Goal: Task Accomplishment & Management: Use online tool/utility

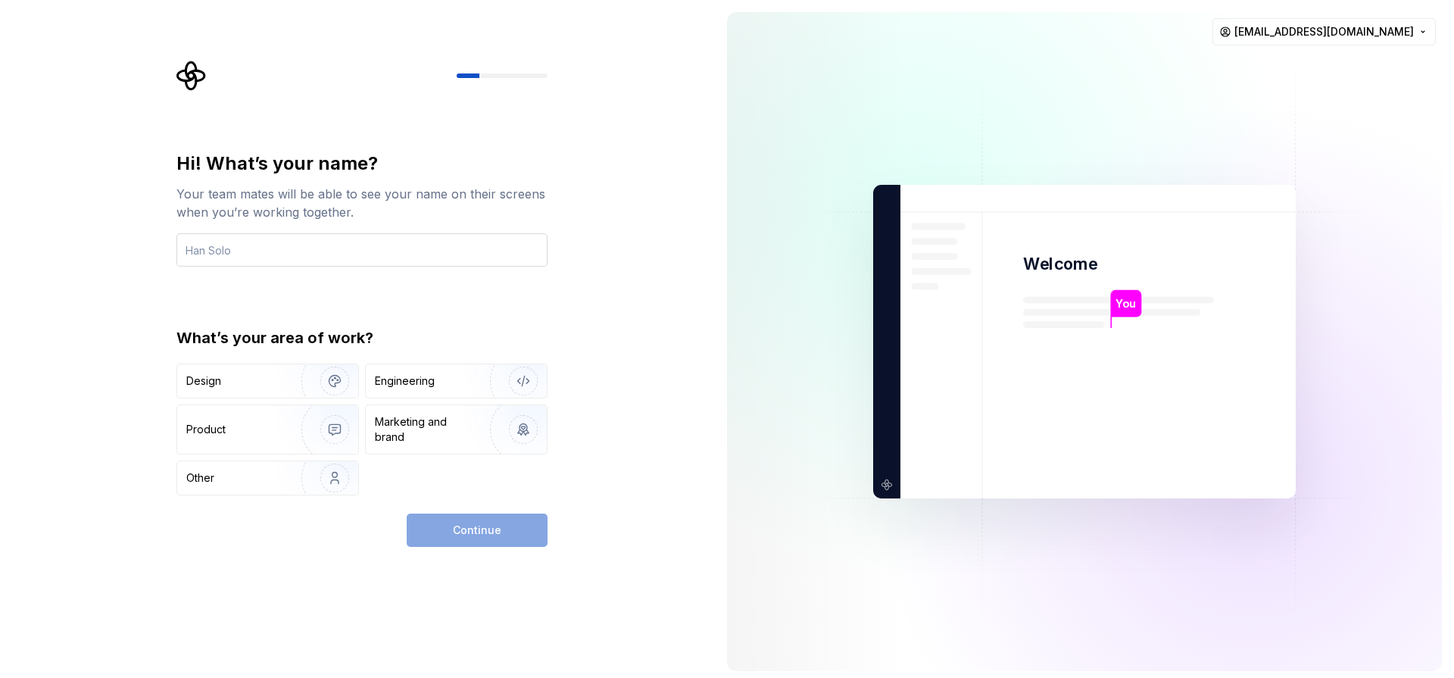
type input "r"
type input "Rigzx"
click at [525, 384] on img "button" at bounding box center [513, 380] width 97 height 101
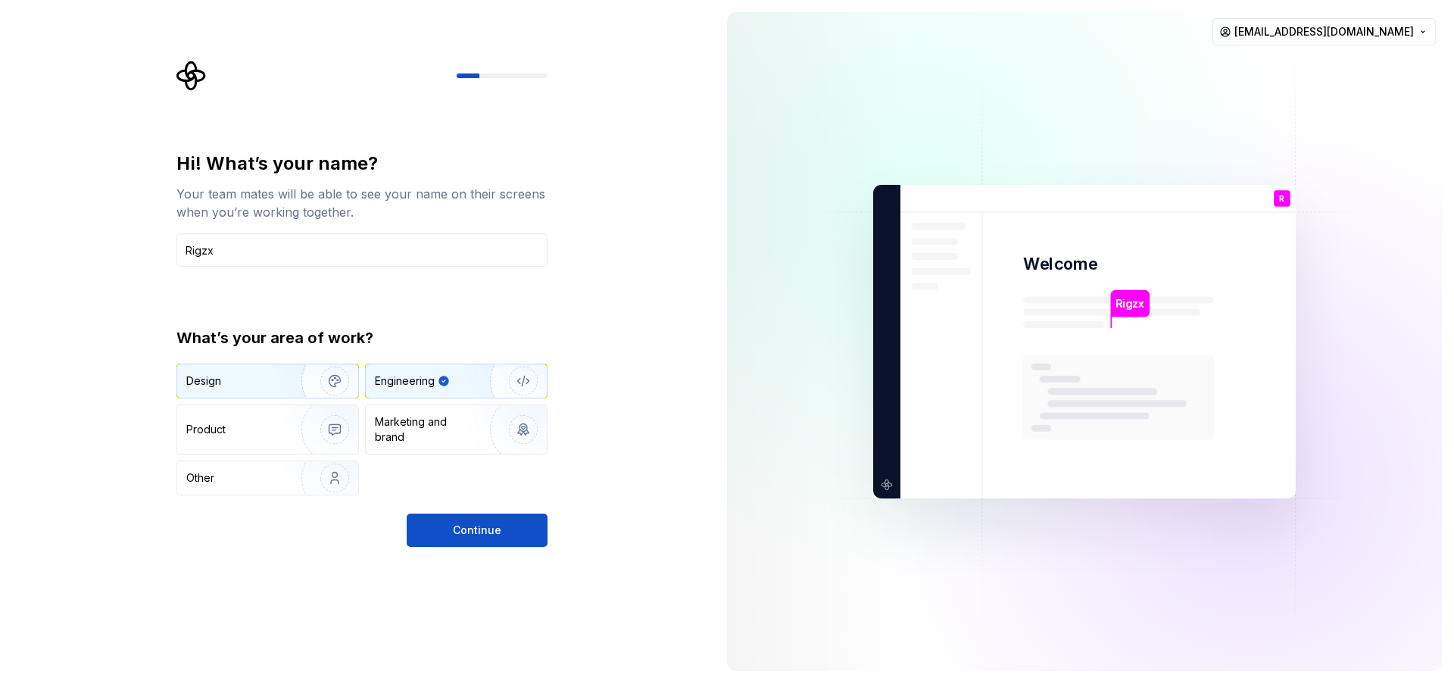
click at [332, 381] on img "button" at bounding box center [324, 380] width 97 height 101
click at [521, 378] on img "button" at bounding box center [513, 380] width 97 height 101
click at [497, 537] on span "Continue" at bounding box center [477, 529] width 48 height 15
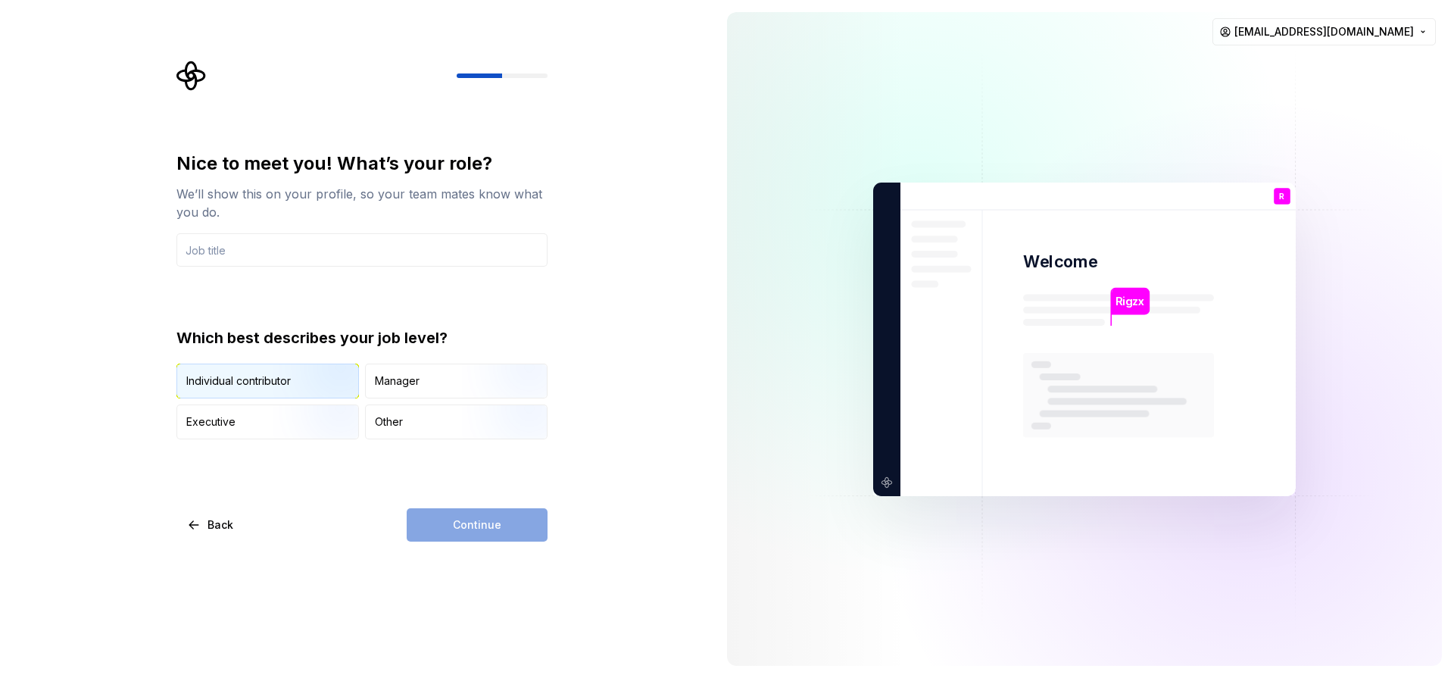
click at [295, 381] on img "button" at bounding box center [321, 399] width 97 height 101
click at [454, 378] on div "Manager" at bounding box center [456, 380] width 181 height 33
click at [251, 381] on div "Individual contributor" at bounding box center [238, 380] width 104 height 15
click at [282, 247] on input "text" at bounding box center [361, 249] width 371 height 33
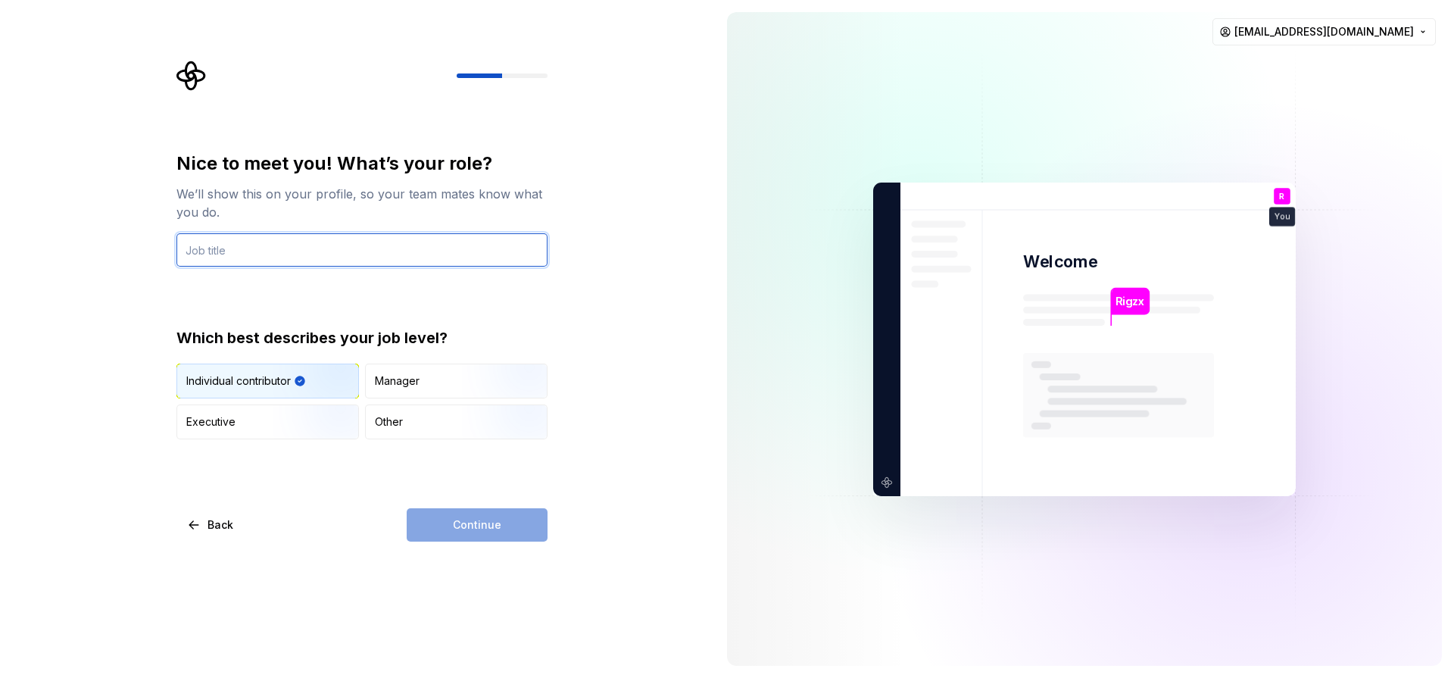
type input "Freelancer"
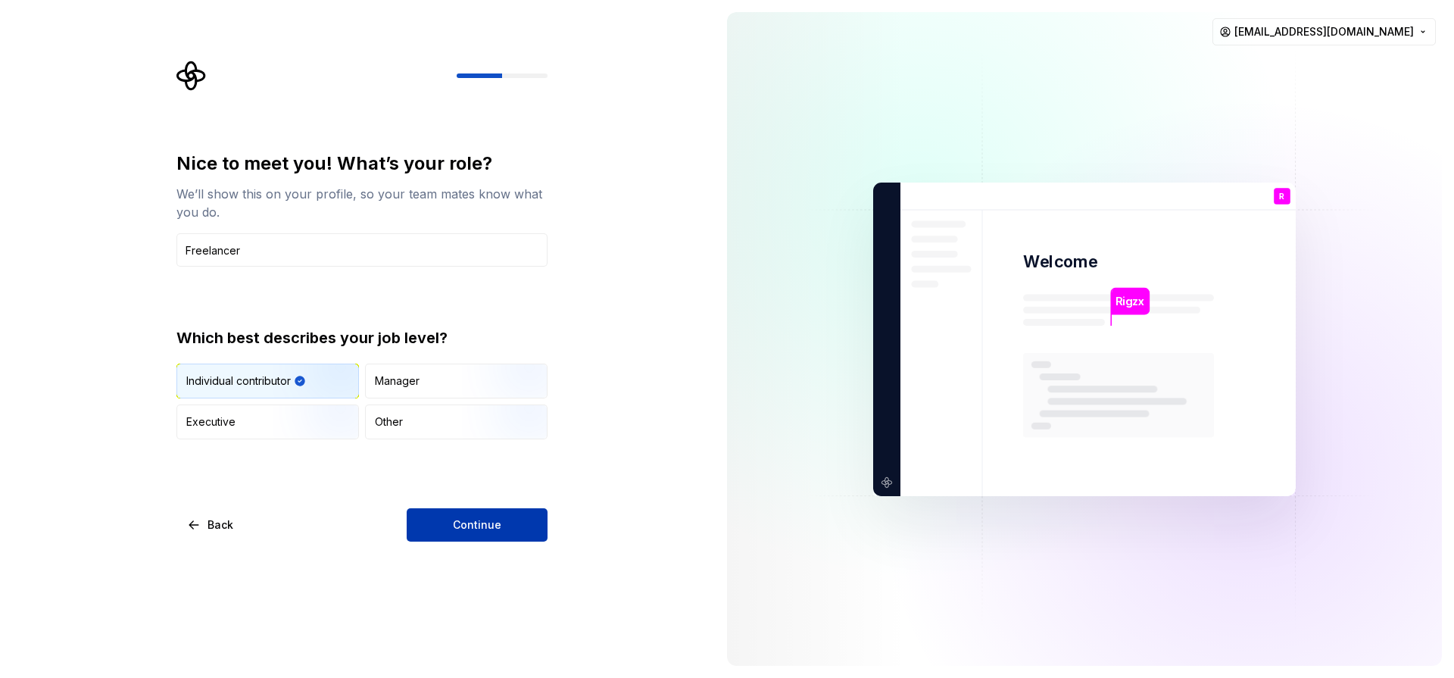
click at [503, 519] on button "Continue" at bounding box center [477, 524] width 141 height 33
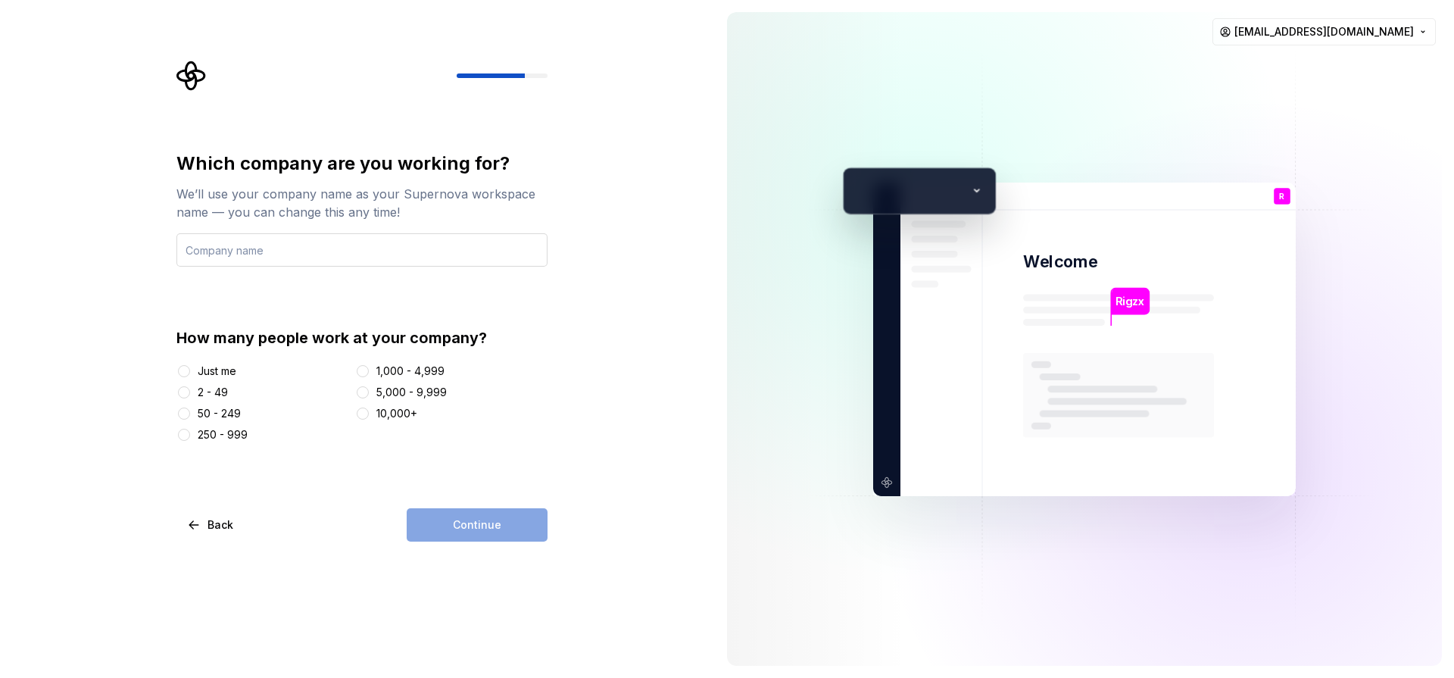
click at [287, 250] on input "text" at bounding box center [361, 249] width 371 height 33
type input "P"
type input "R"
type input "My-e-Solutionz"
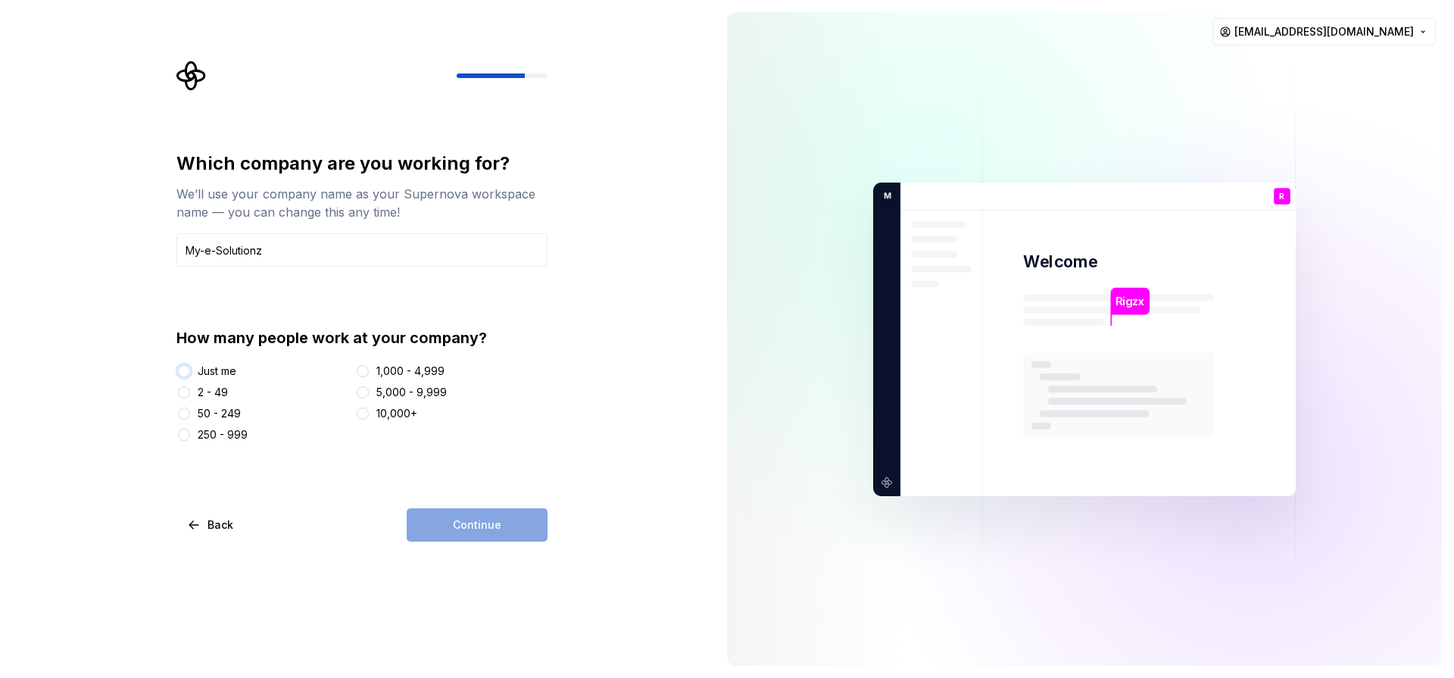
click at [184, 372] on button "Just me" at bounding box center [184, 371] width 12 height 12
click at [513, 533] on button "Continue" at bounding box center [477, 524] width 141 height 33
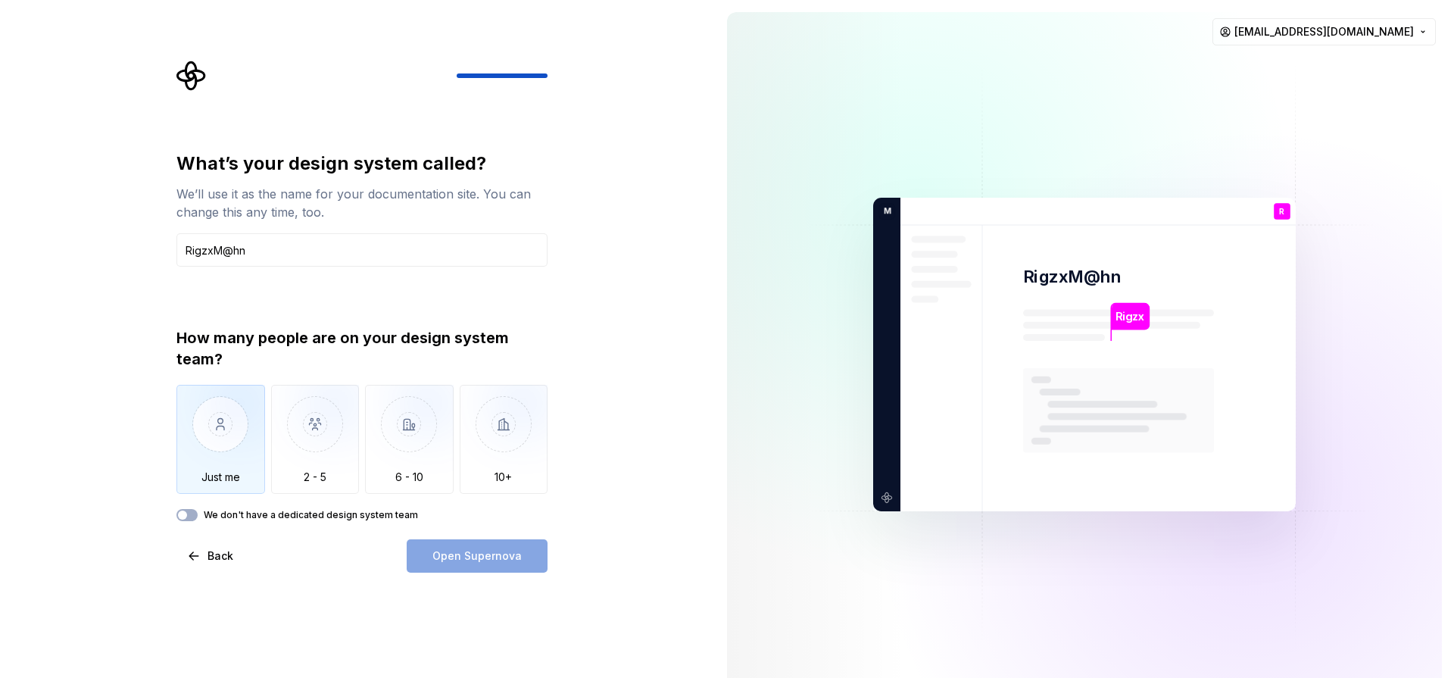
type input "RigzxM@hn"
click at [227, 436] on img "button" at bounding box center [220, 435] width 89 height 101
click at [488, 557] on span "Open Supernova" at bounding box center [476, 555] width 89 height 15
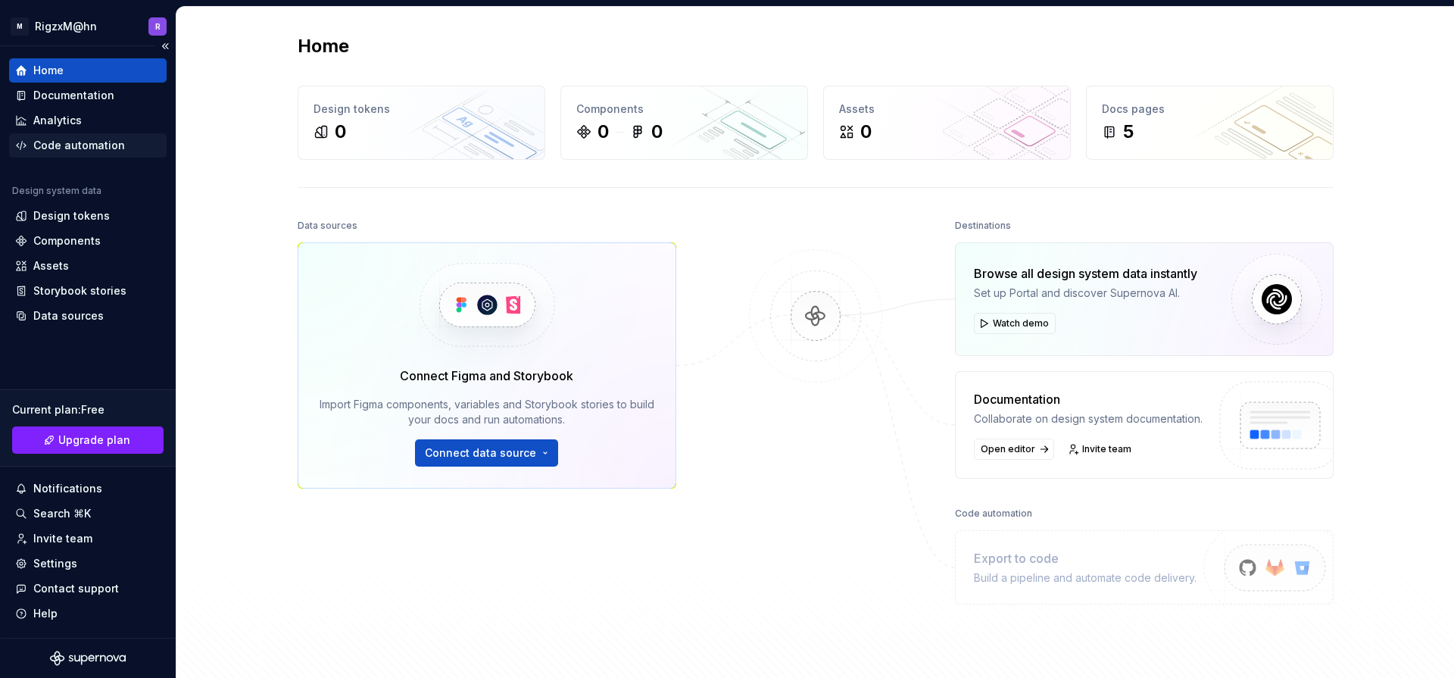
click at [95, 145] on div "Code automation" at bounding box center [79, 145] width 92 height 15
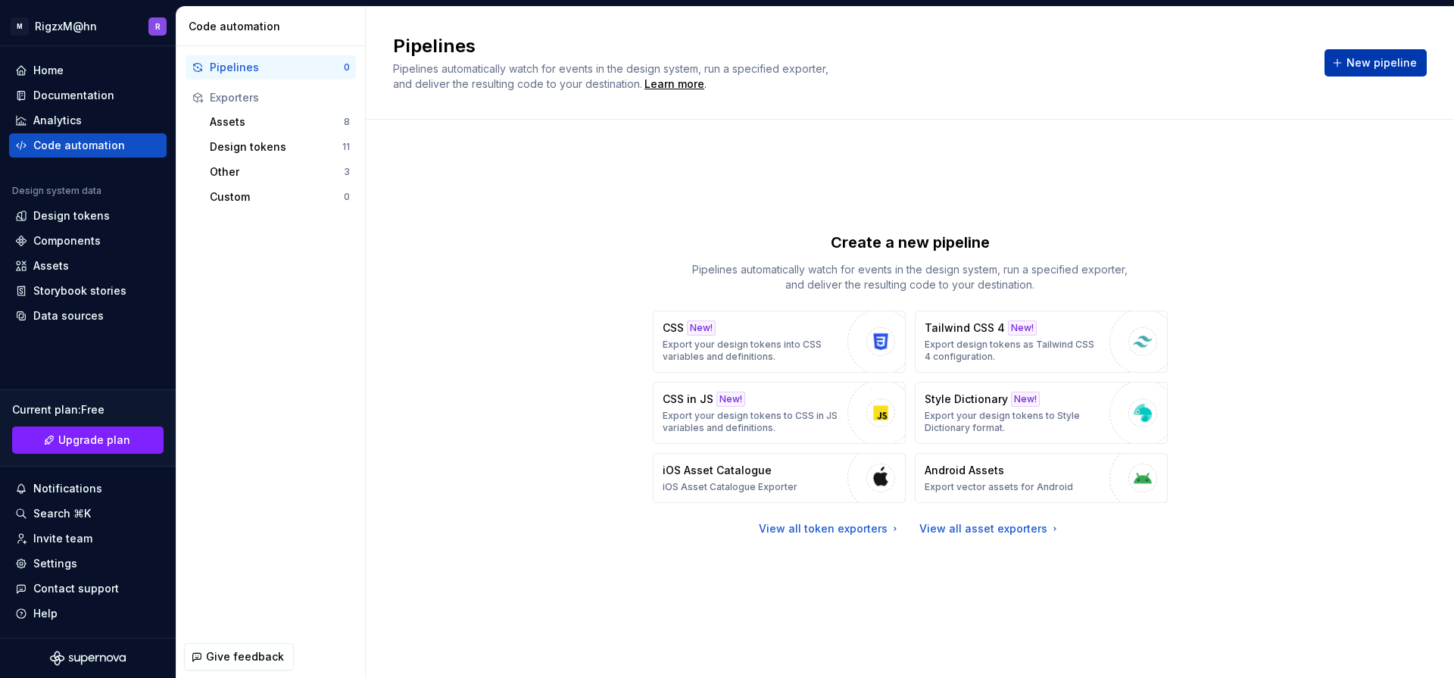
click at [1395, 63] on span "New pipeline" at bounding box center [1381, 62] width 70 height 15
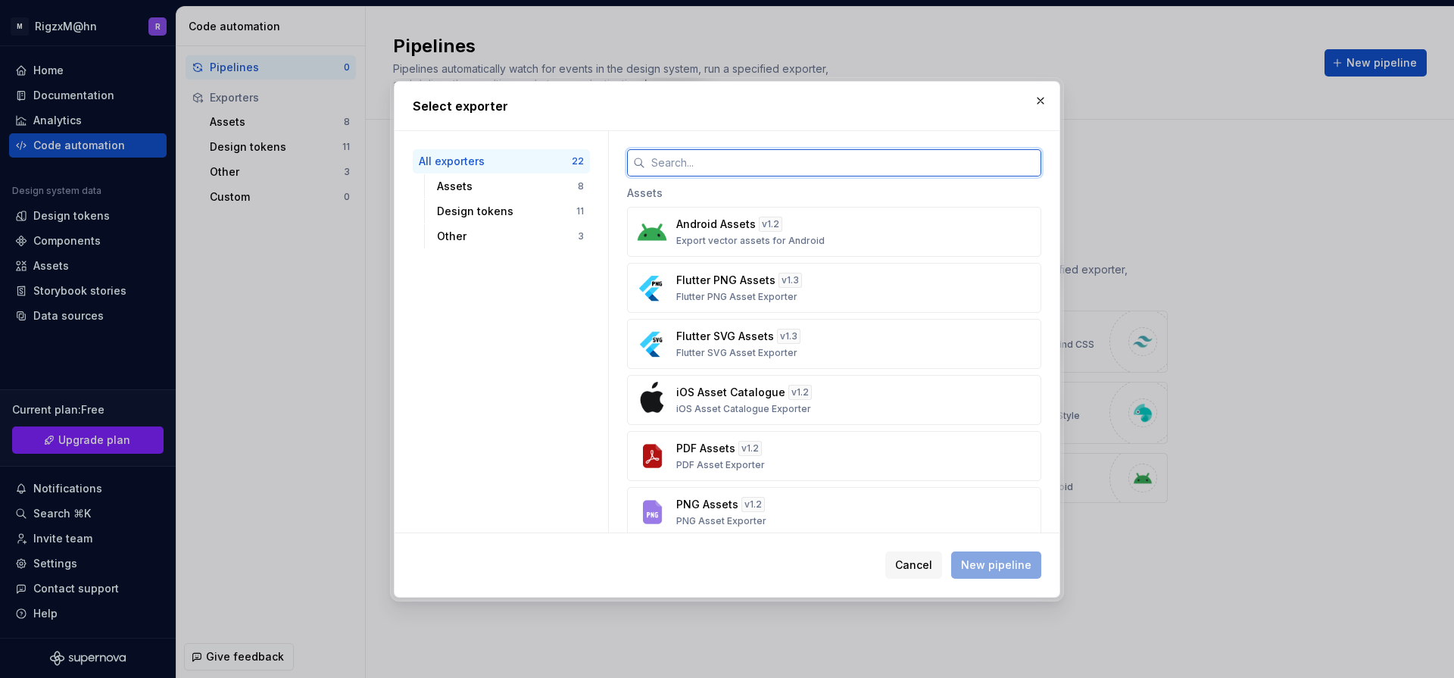
click at [756, 157] on input "text" at bounding box center [843, 162] width 396 height 27
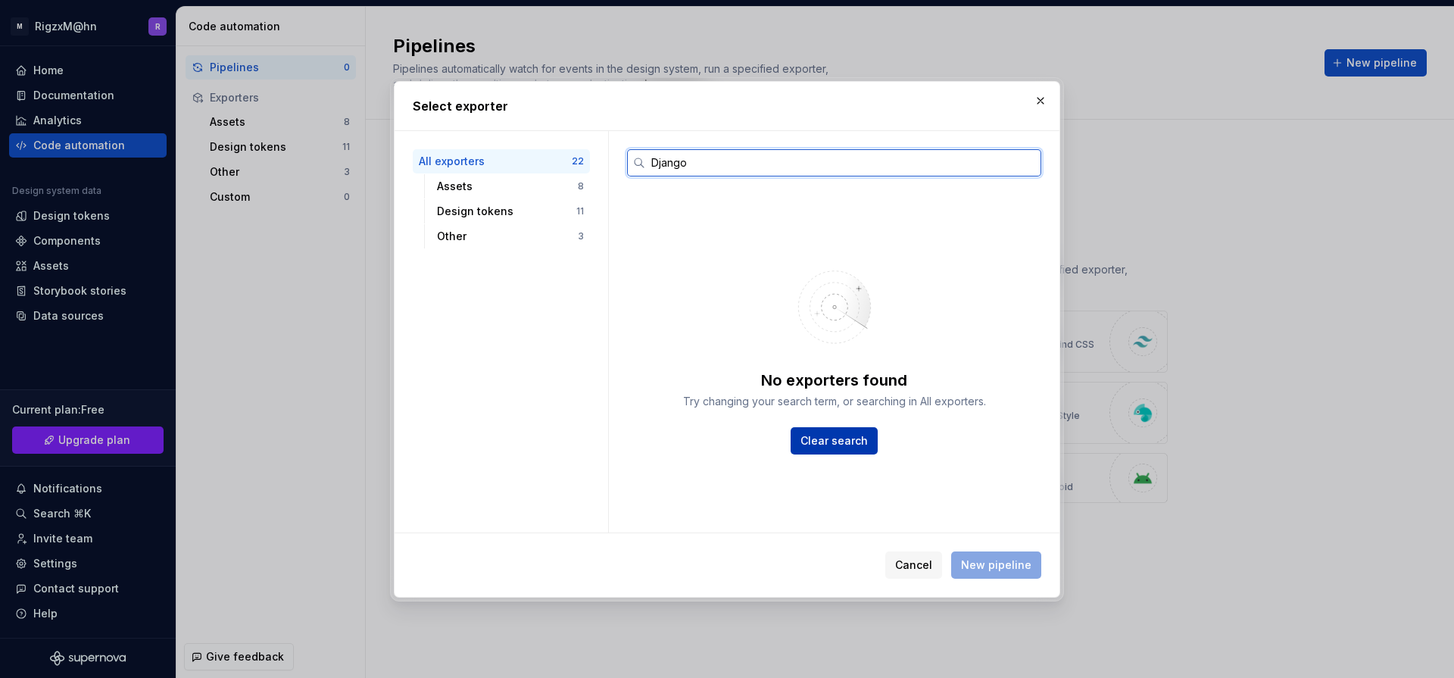
type input "Django"
click at [852, 435] on span "Clear search" at bounding box center [833, 440] width 67 height 15
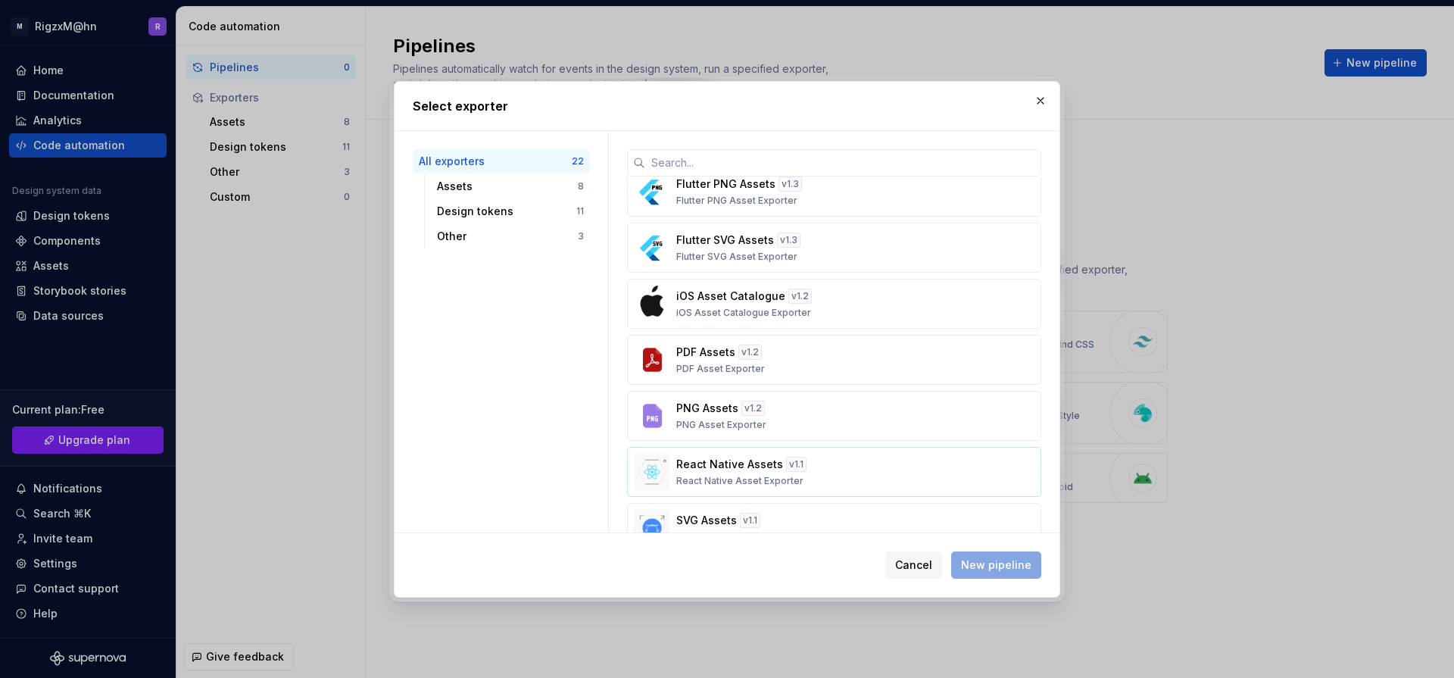
scroll to position [182, 0]
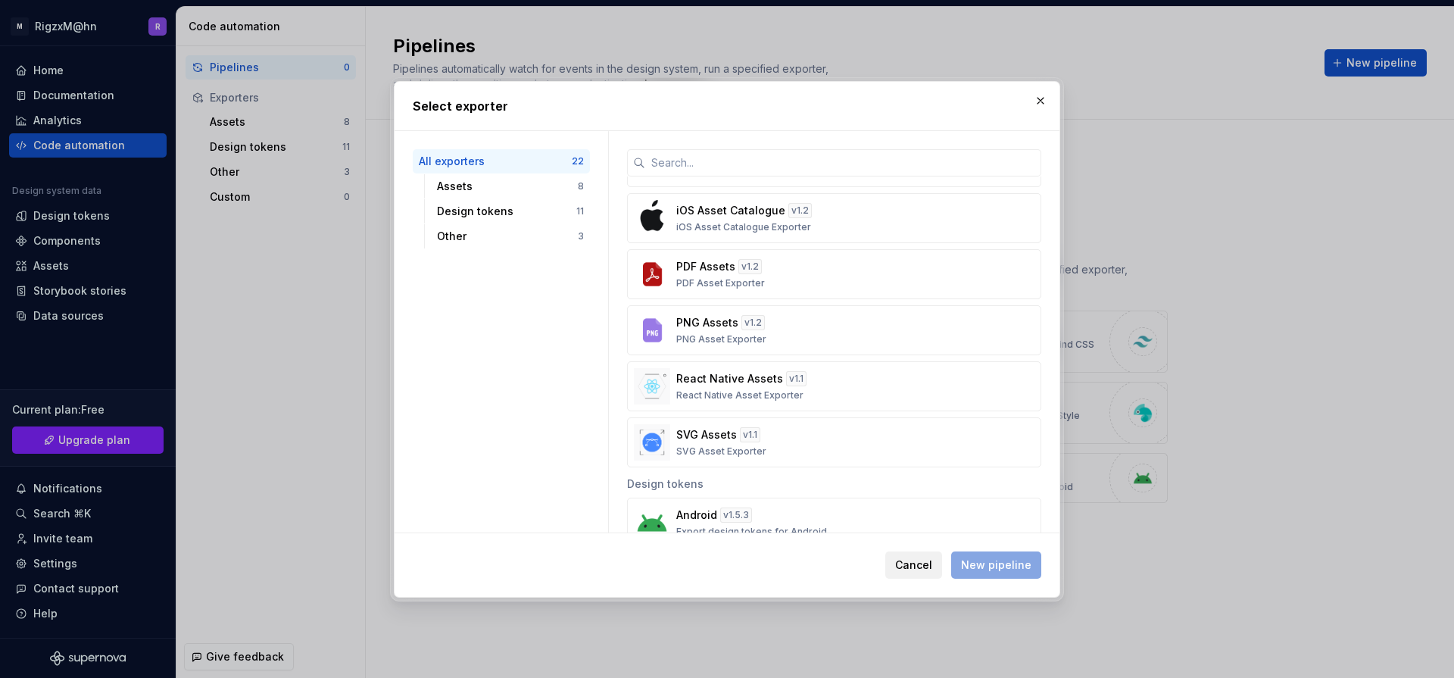
click at [927, 563] on span "Cancel" at bounding box center [913, 564] width 37 height 15
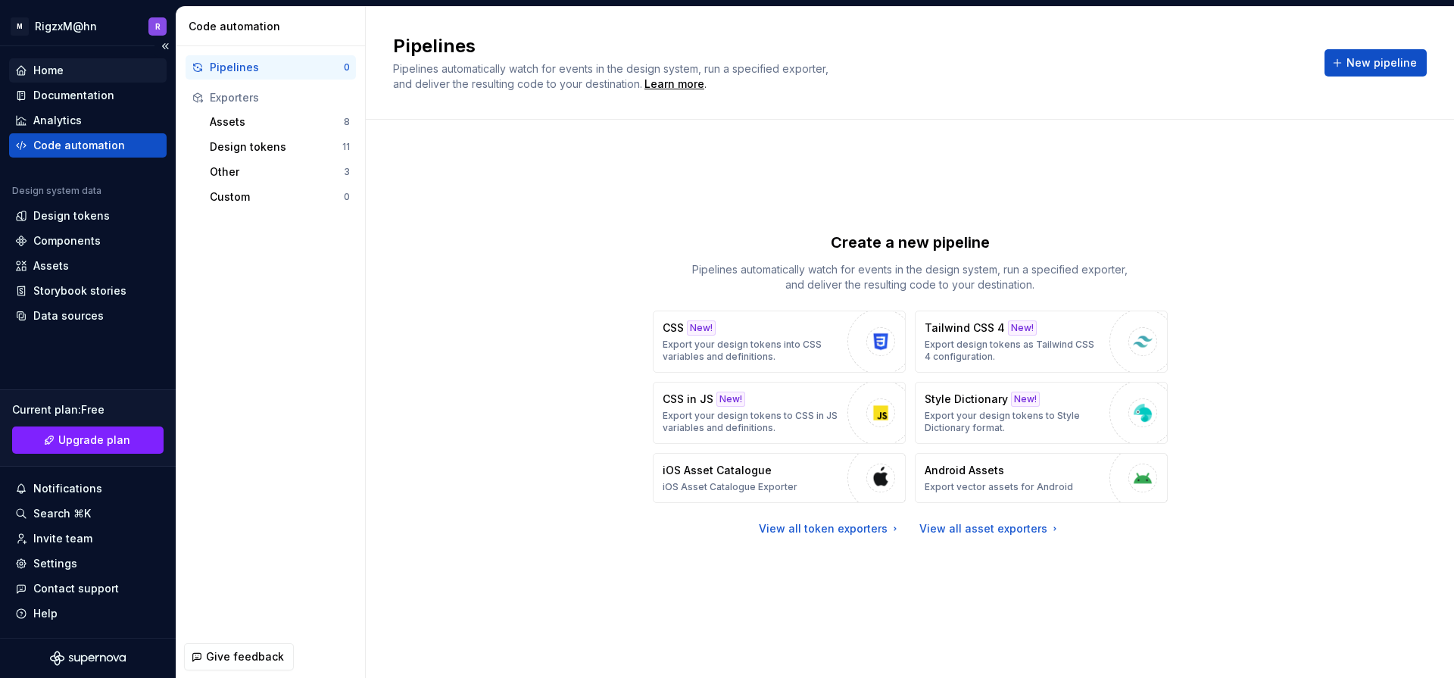
click at [47, 67] on div "Home" at bounding box center [48, 70] width 30 height 15
